Goal: Task Accomplishment & Management: Use online tool/utility

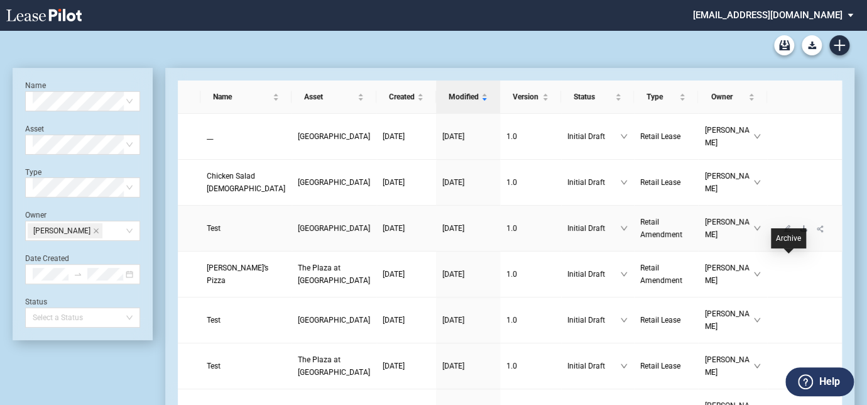
click at [800, 232] on icon "download" at bounding box center [804, 228] width 8 height 8
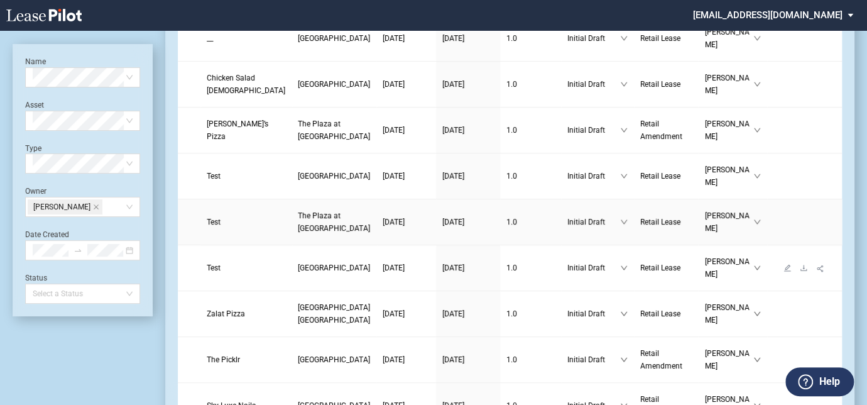
scroll to position [98, 0]
click at [801, 224] on icon "download" at bounding box center [804, 222] width 6 height 6
click at [801, 270] on icon "download" at bounding box center [804, 268] width 6 height 6
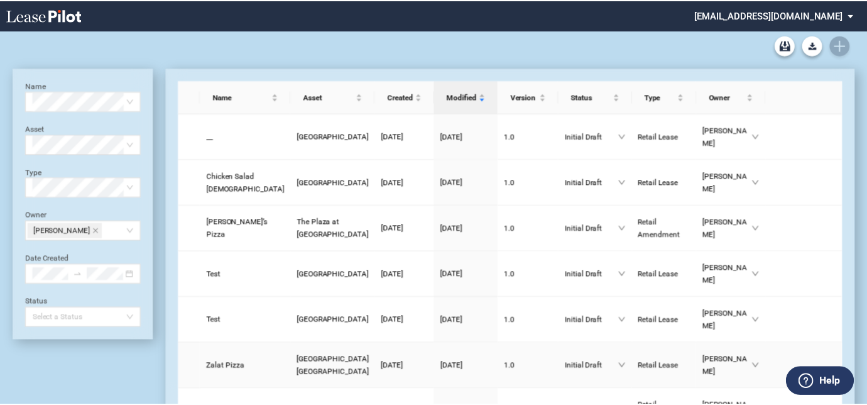
scroll to position [98, 0]
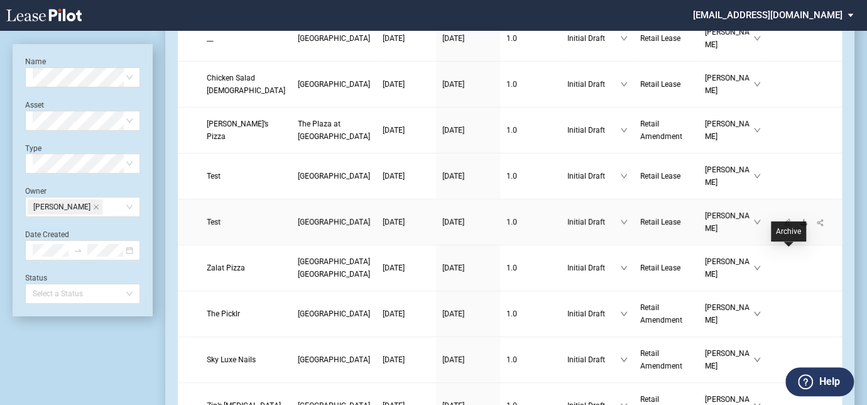
click at [800, 226] on icon "download" at bounding box center [804, 222] width 8 height 8
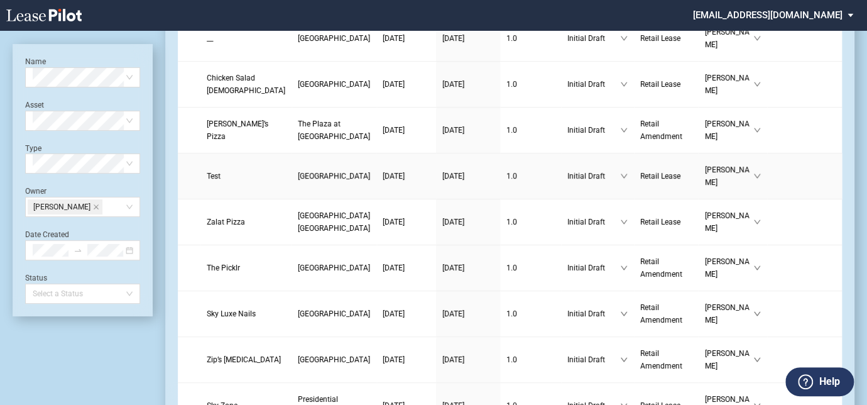
scroll to position [98, 0]
drag, startPoint x: 0, startPoint y: 0, endPoint x: 788, endPoint y: 198, distance: 812.0
click at [800, 180] on icon "download" at bounding box center [804, 176] width 8 height 8
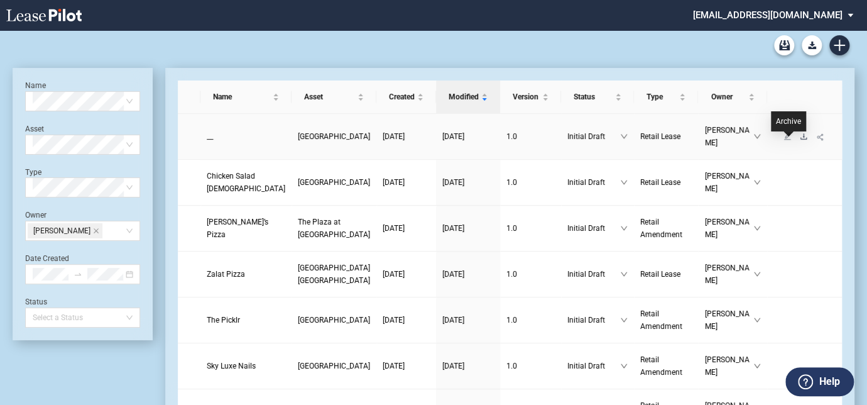
click at [800, 140] on icon "download" at bounding box center [804, 137] width 8 height 8
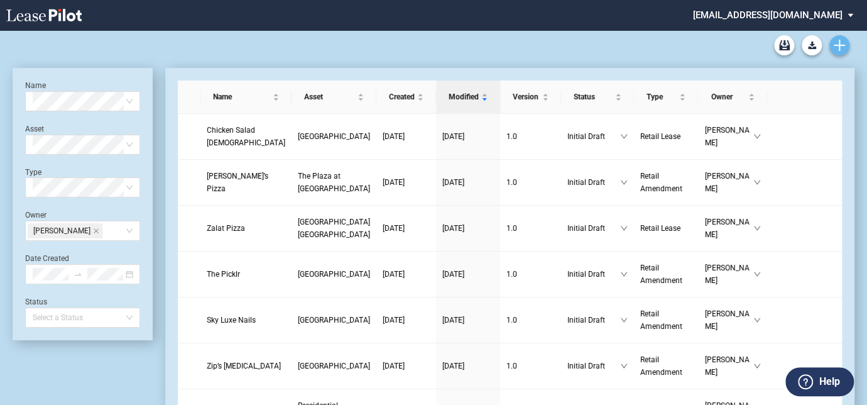
click at [838, 43] on icon "Create new document" at bounding box center [839, 45] width 11 height 11
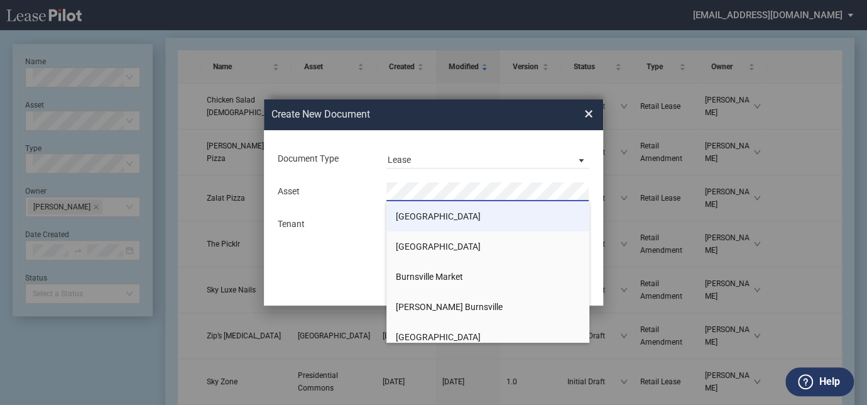
click at [407, 209] on li "[GEOGRAPHIC_DATA]" at bounding box center [488, 216] width 203 height 30
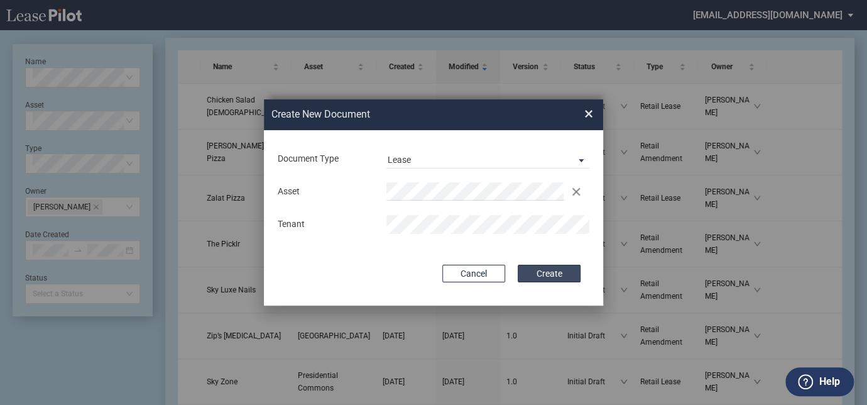
click at [530, 272] on button "Create" at bounding box center [549, 274] width 63 height 18
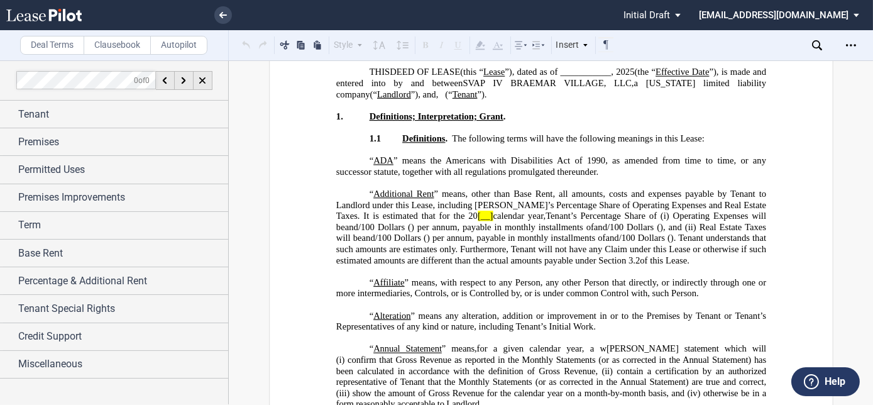
scroll to position [114, 0]
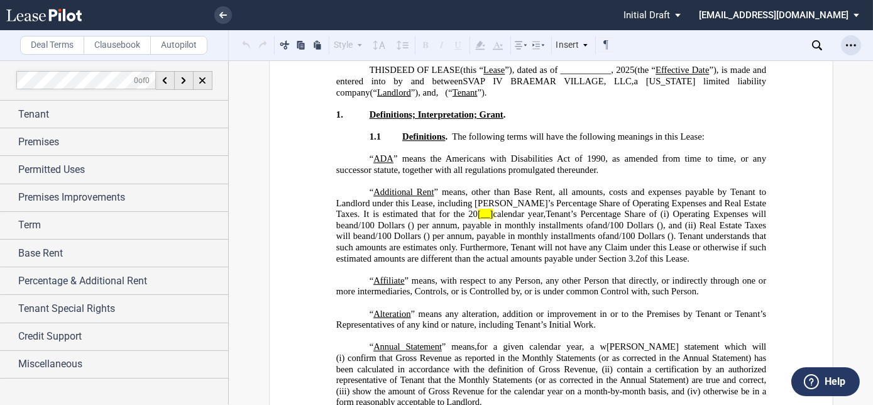
click at [849, 43] on icon "Open Lease options menu" at bounding box center [851, 45] width 10 height 10
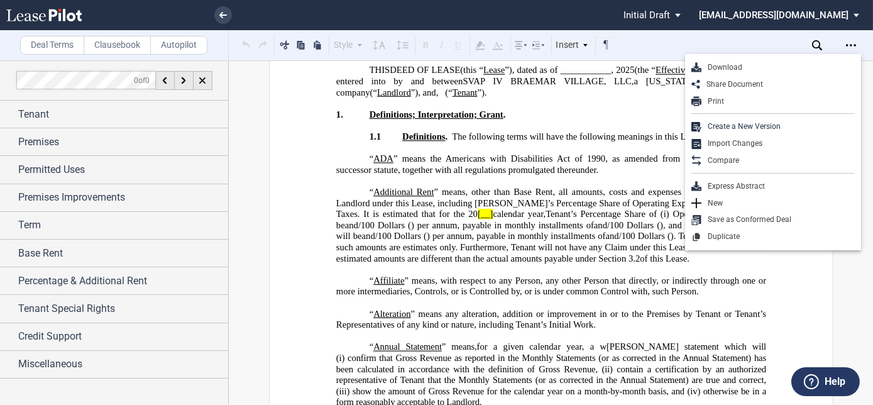
drag, startPoint x: 740, startPoint y: 63, endPoint x: 623, endPoint y: 26, distance: 122.6
click at [740, 63] on div "Download" at bounding box center [777, 67] width 153 height 11
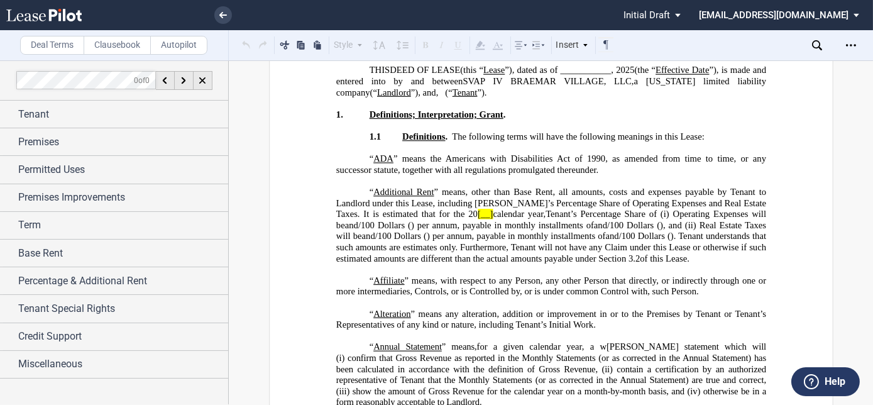
drag, startPoint x: 220, startPoint y: 21, endPoint x: 238, endPoint y: 19, distance: 17.6
click at [220, 19] on link at bounding box center [223, 15] width 18 height 18
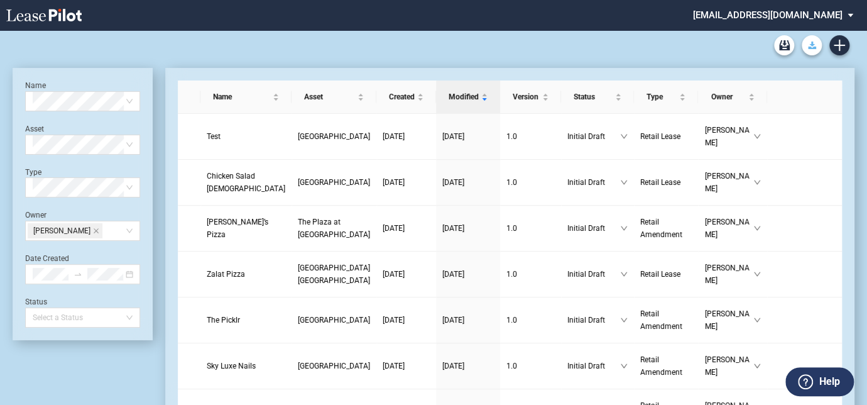
click at [806, 45] on button "Download Blank Form" at bounding box center [812, 45] width 20 height 20
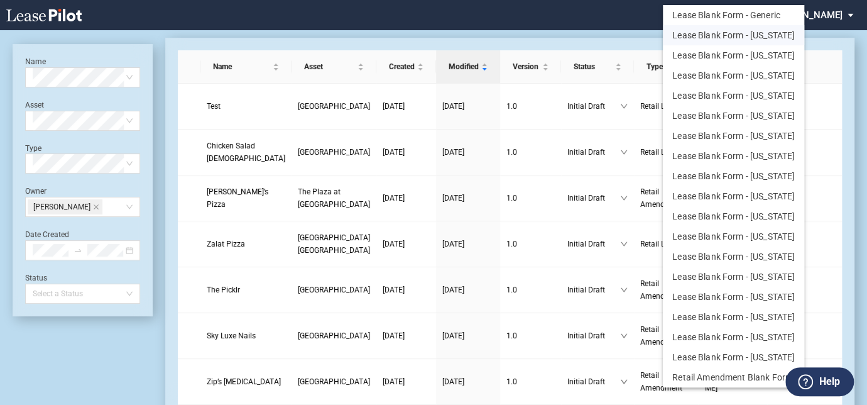
click at [713, 32] on button "Lease Blank Form - [US_STATE]" at bounding box center [733, 35] width 141 height 20
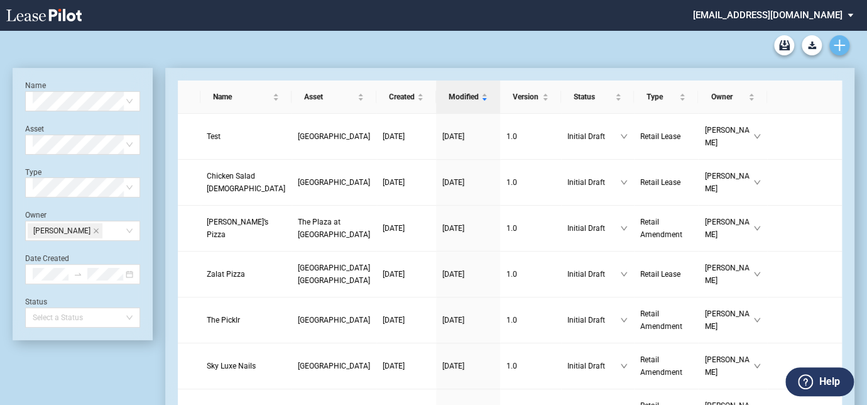
click at [841, 45] on use "Create new document" at bounding box center [839, 45] width 11 height 11
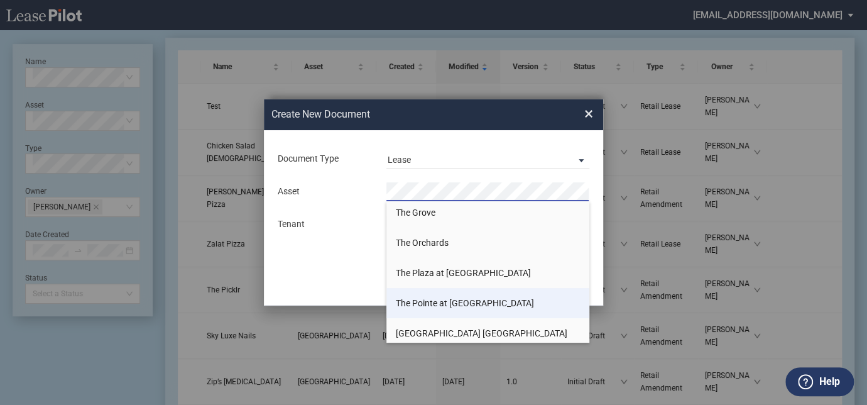
scroll to position [1881, 0]
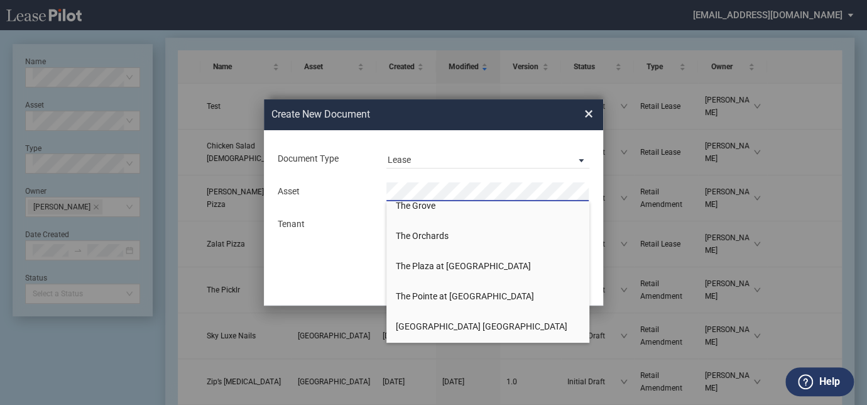
click at [429, 231] on span "The Orchards" at bounding box center [422, 236] width 53 height 10
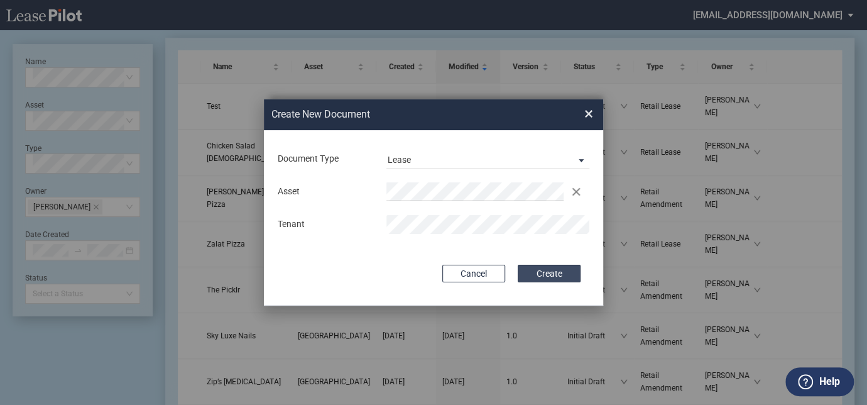
click at [558, 272] on button "Create" at bounding box center [549, 274] width 63 height 18
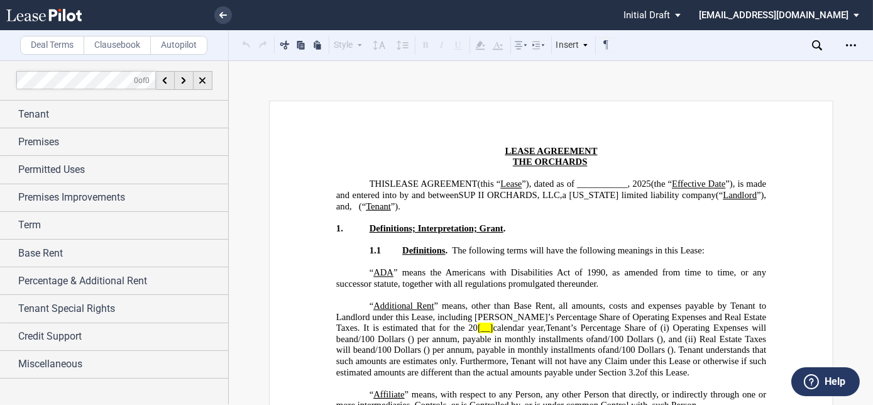
click at [472, 300] on span "” means, other than Base Rent" at bounding box center [493, 305] width 119 height 11
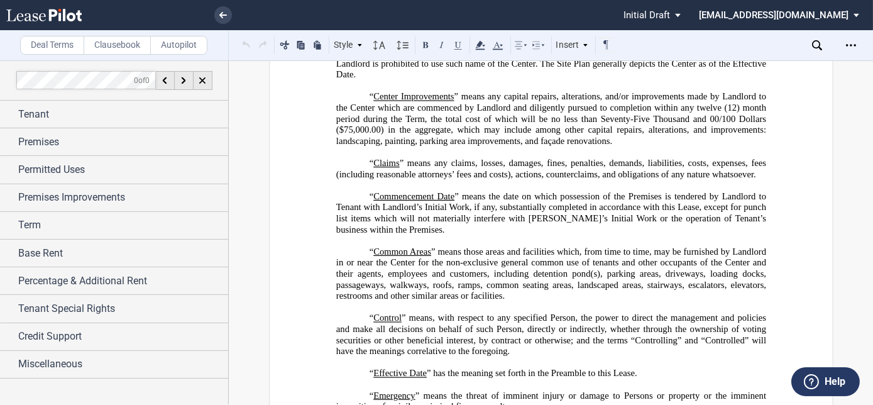
scroll to position [857, 0]
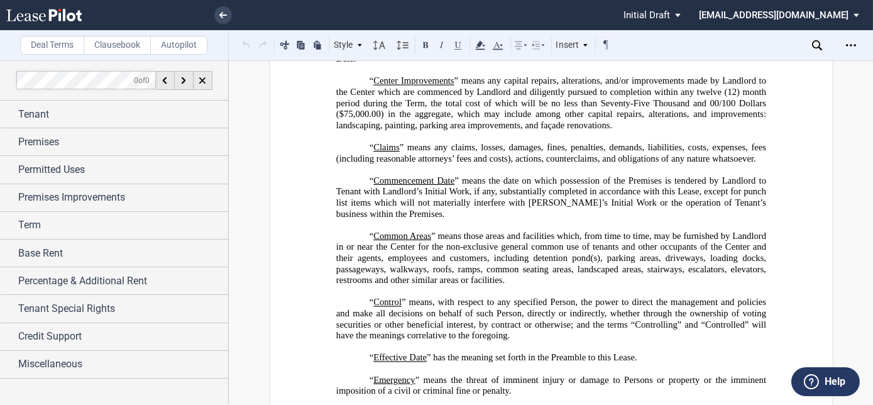
click at [630, 297] on span "” means, with respect to any specified Person, the power to direct the manageme…" at bounding box center [552, 318] width 432 height 43
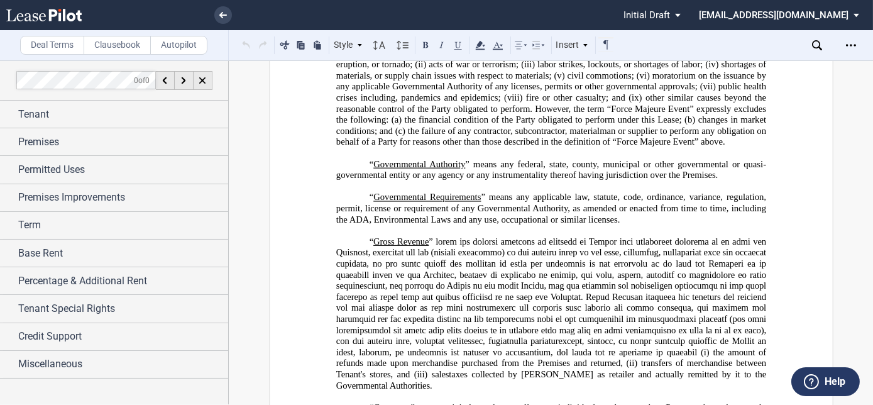
scroll to position [1760, 0]
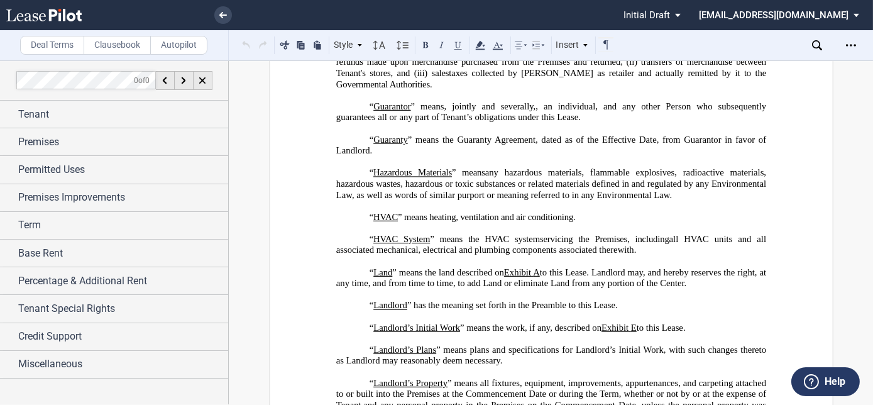
click at [605, 200] on p "﻿" at bounding box center [551, 205] width 430 height 11
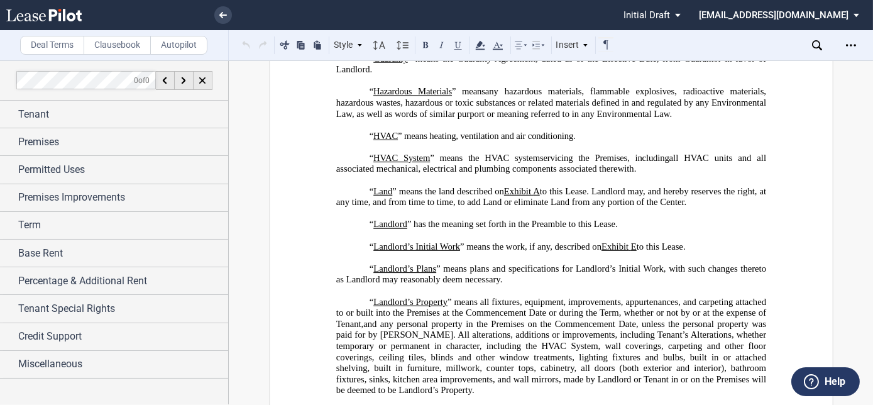
scroll to position [1989, 0]
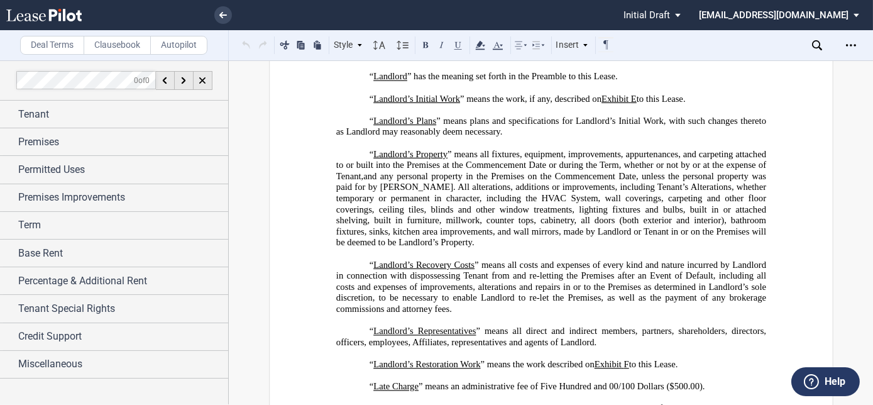
click at [490, 315] on p "﻿" at bounding box center [551, 320] width 430 height 11
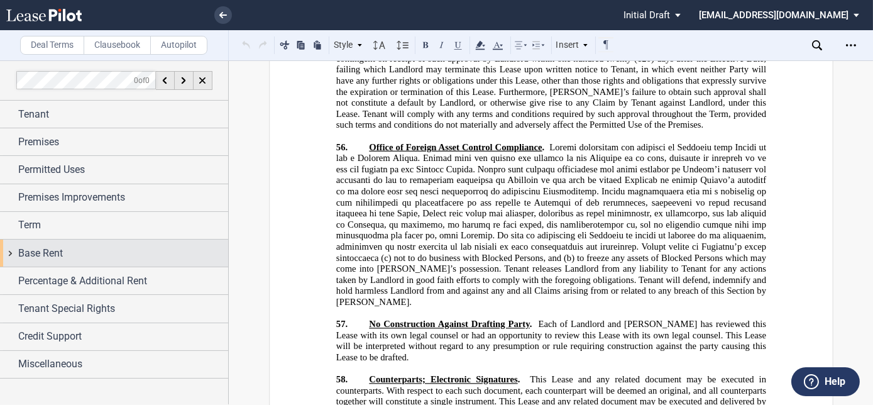
scroll to position [18973, 0]
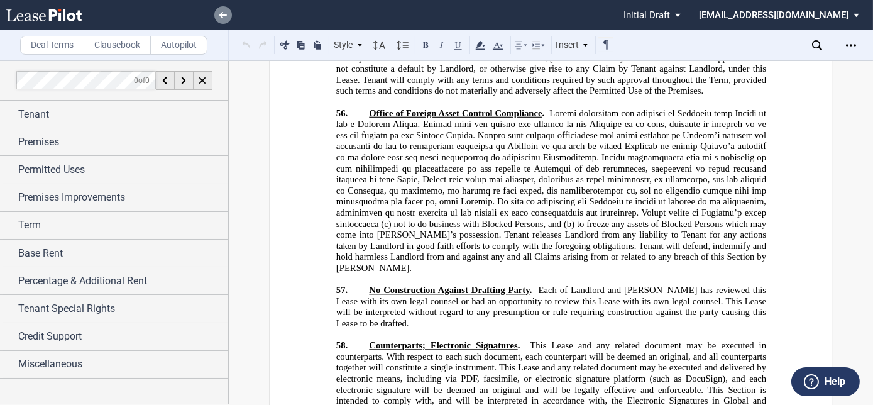
click at [228, 14] on link at bounding box center [223, 15] width 18 height 18
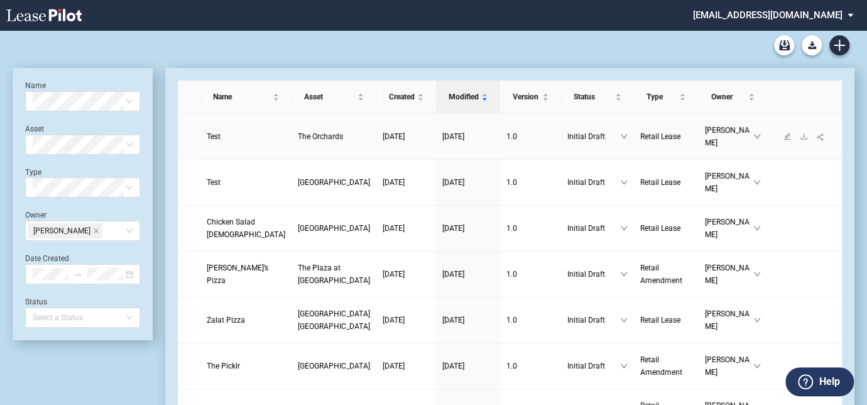
click at [298, 141] on span "The Orchards" at bounding box center [320, 136] width 45 height 9
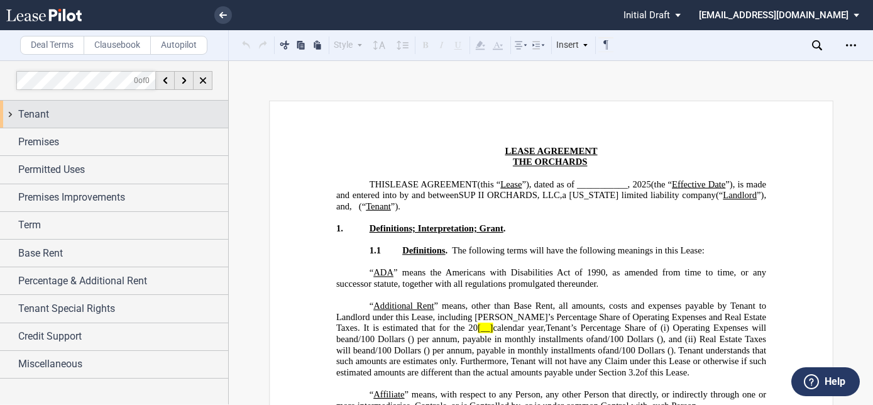
click at [54, 113] on div "Tenant" at bounding box center [123, 114] width 210 height 15
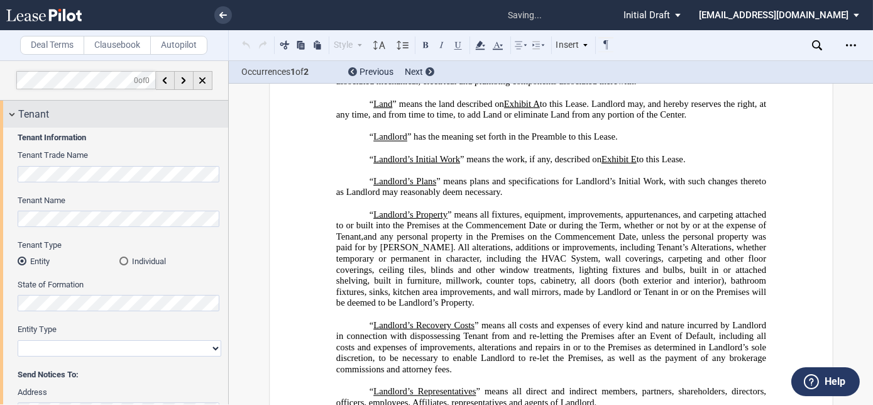
scroll to position [2820, 0]
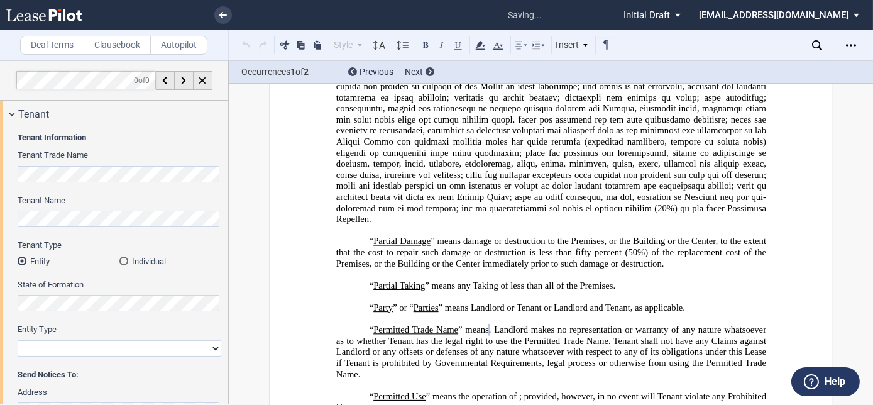
click at [846, 40] on icon "Open Lease options menu" at bounding box center [851, 45] width 10 height 10
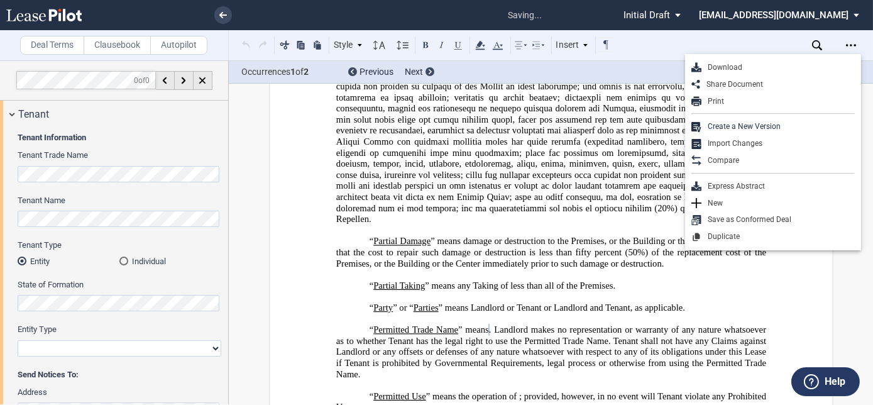
click at [725, 70] on div "Download" at bounding box center [777, 67] width 153 height 11
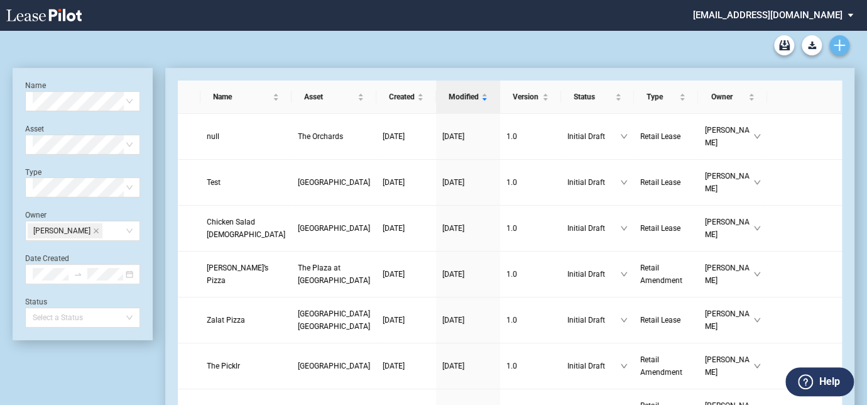
click at [846, 43] on link "Create new document" at bounding box center [840, 45] width 20 height 20
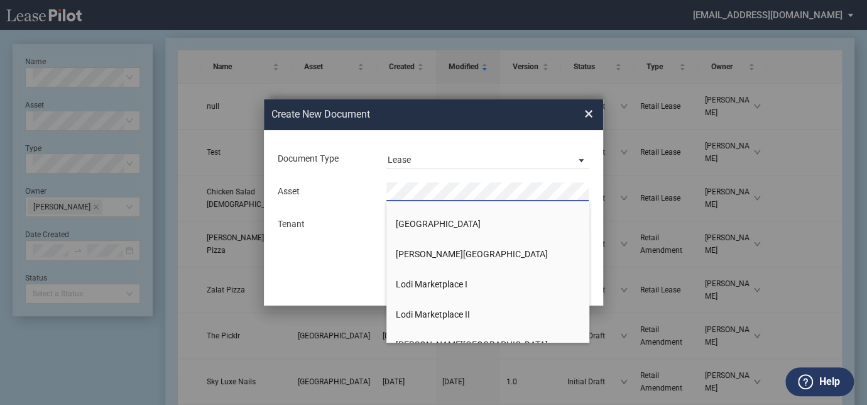
scroll to position [685, 0]
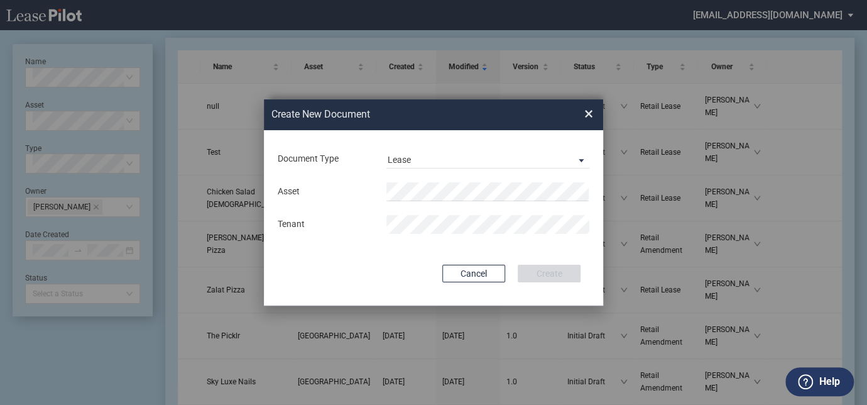
click at [589, 118] on span "×" at bounding box center [589, 114] width 9 height 20
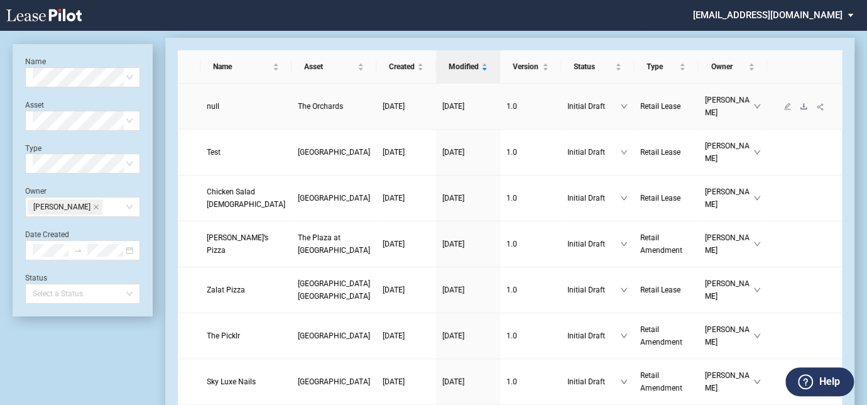
click at [800, 107] on icon "download" at bounding box center [804, 106] width 8 height 8
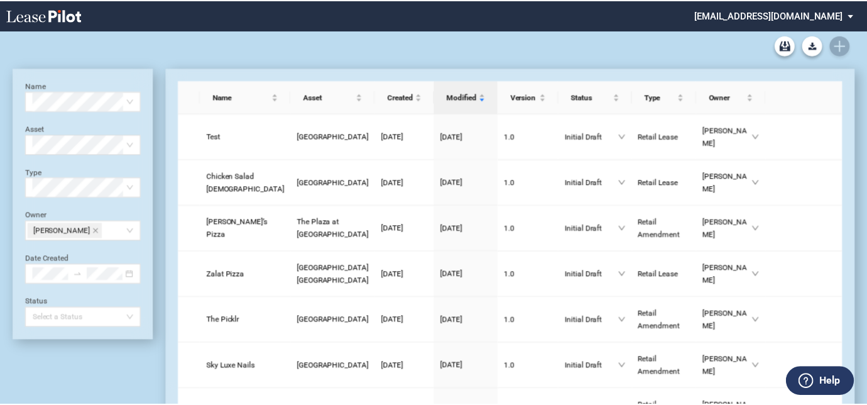
scroll to position [30, 0]
